Goal: Contribute content

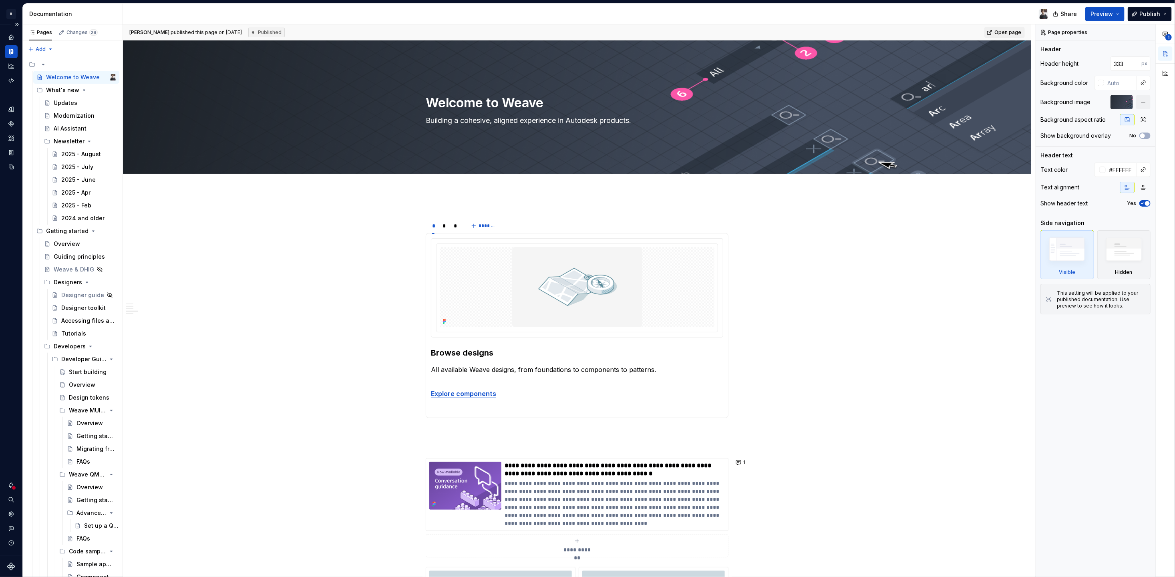
click at [15, 486] on div at bounding box center [13, 487] width 5 height 5
click at [8, 487] on html "A Weave Design system data Documentation Share Preview Publish Pages Changes 28…" at bounding box center [587, 288] width 1175 height 577
click at [8, 487] on icon "Notifications" at bounding box center [11, 485] width 6 height 6
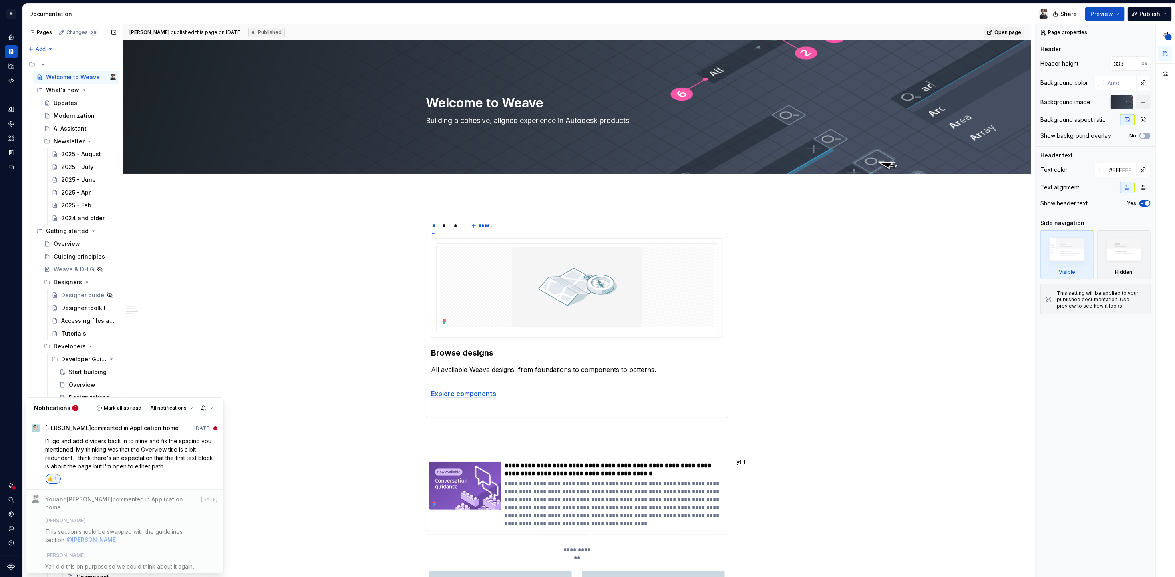
click at [108, 462] on p "I'll go and add dividers back in to mine and fix the spacing you mentioned. My …" at bounding box center [132, 454] width 172 height 34
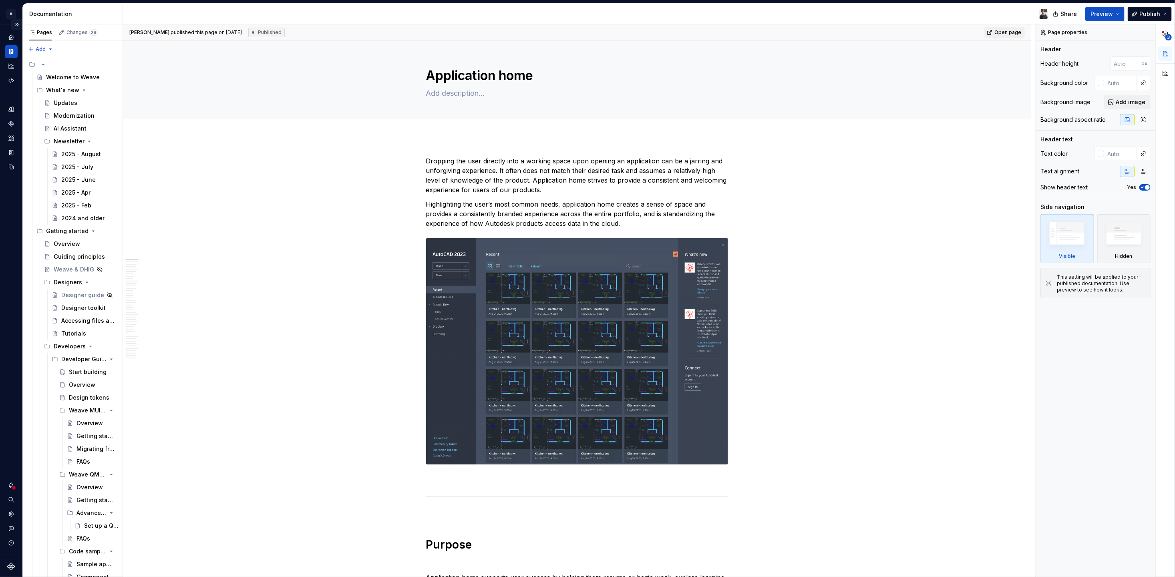
click at [20, 23] on button "Expand sidebar" at bounding box center [16, 24] width 11 height 11
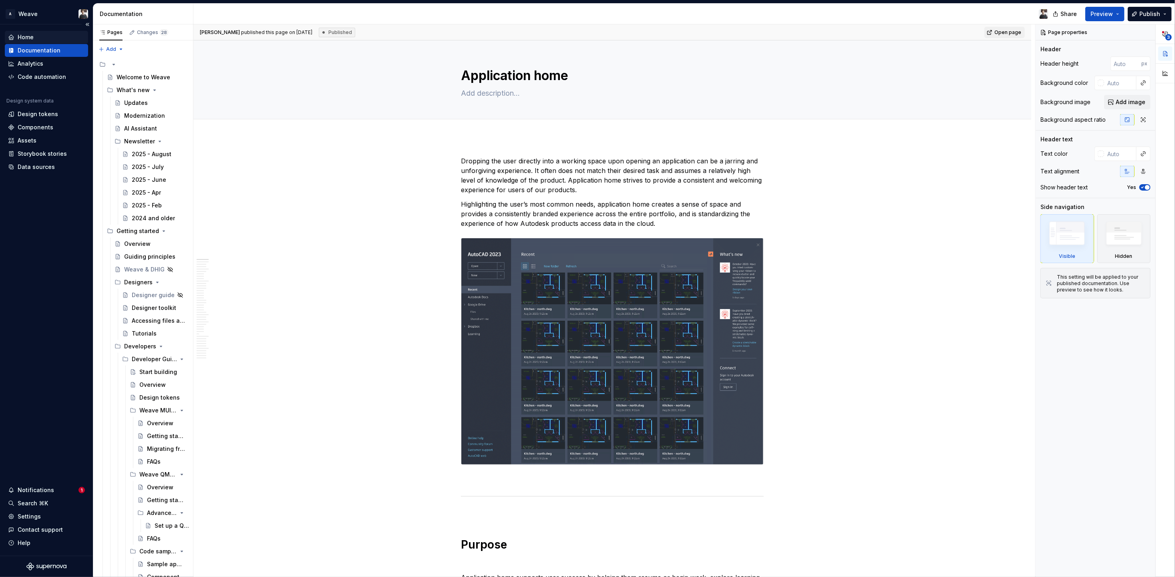
click at [21, 36] on div "Home" at bounding box center [26, 37] width 16 height 8
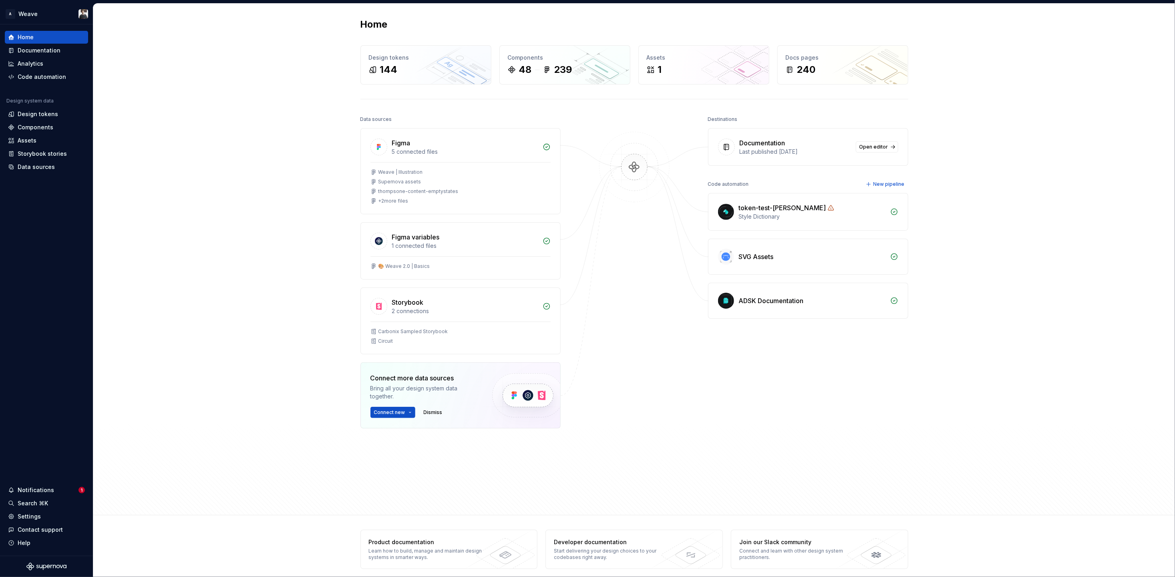
scroll to position [6, 0]
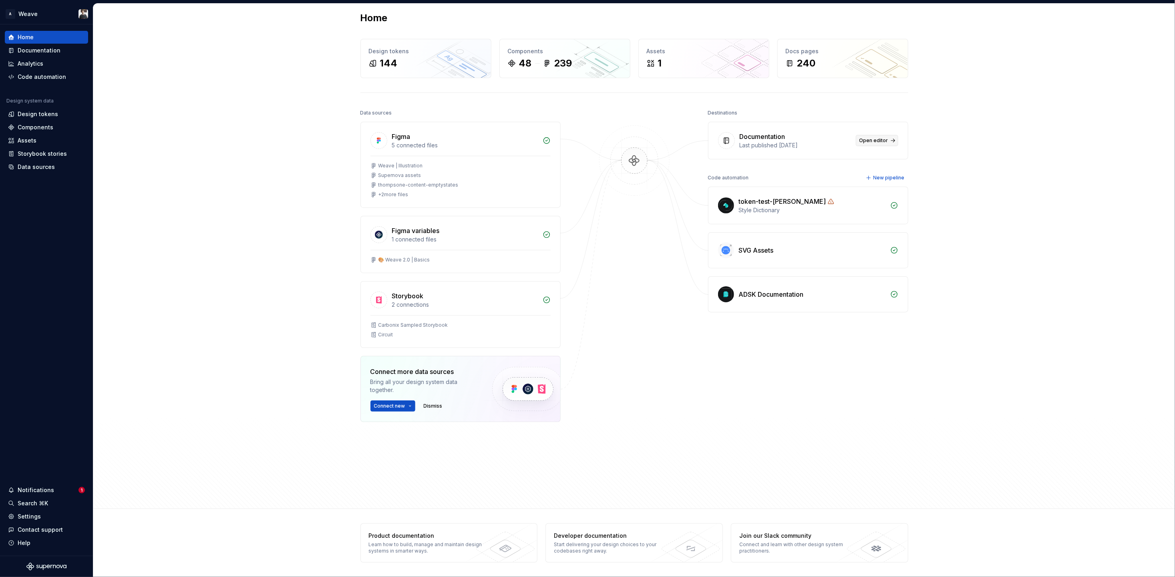
click at [886, 139] on link "Open editor" at bounding box center [877, 140] width 42 height 11
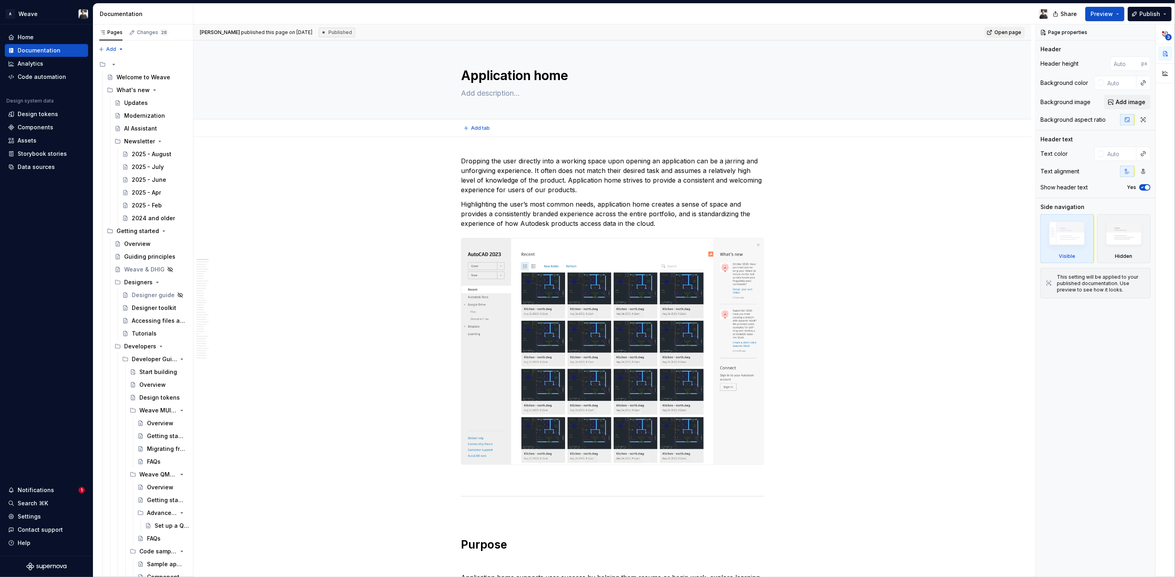
type textarea "*"
